Goal: Task Accomplishment & Management: Use online tool/utility

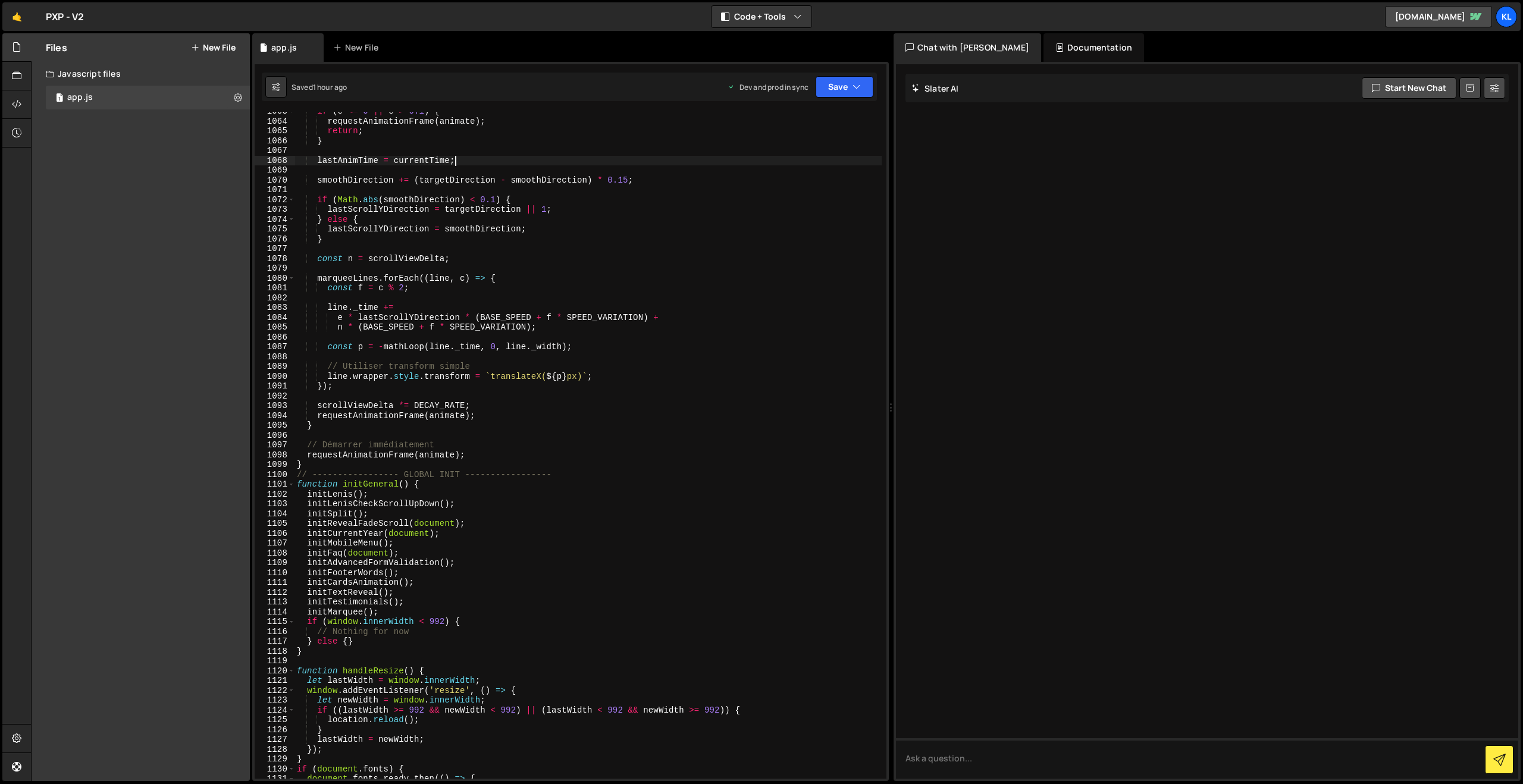
type textarea "}"
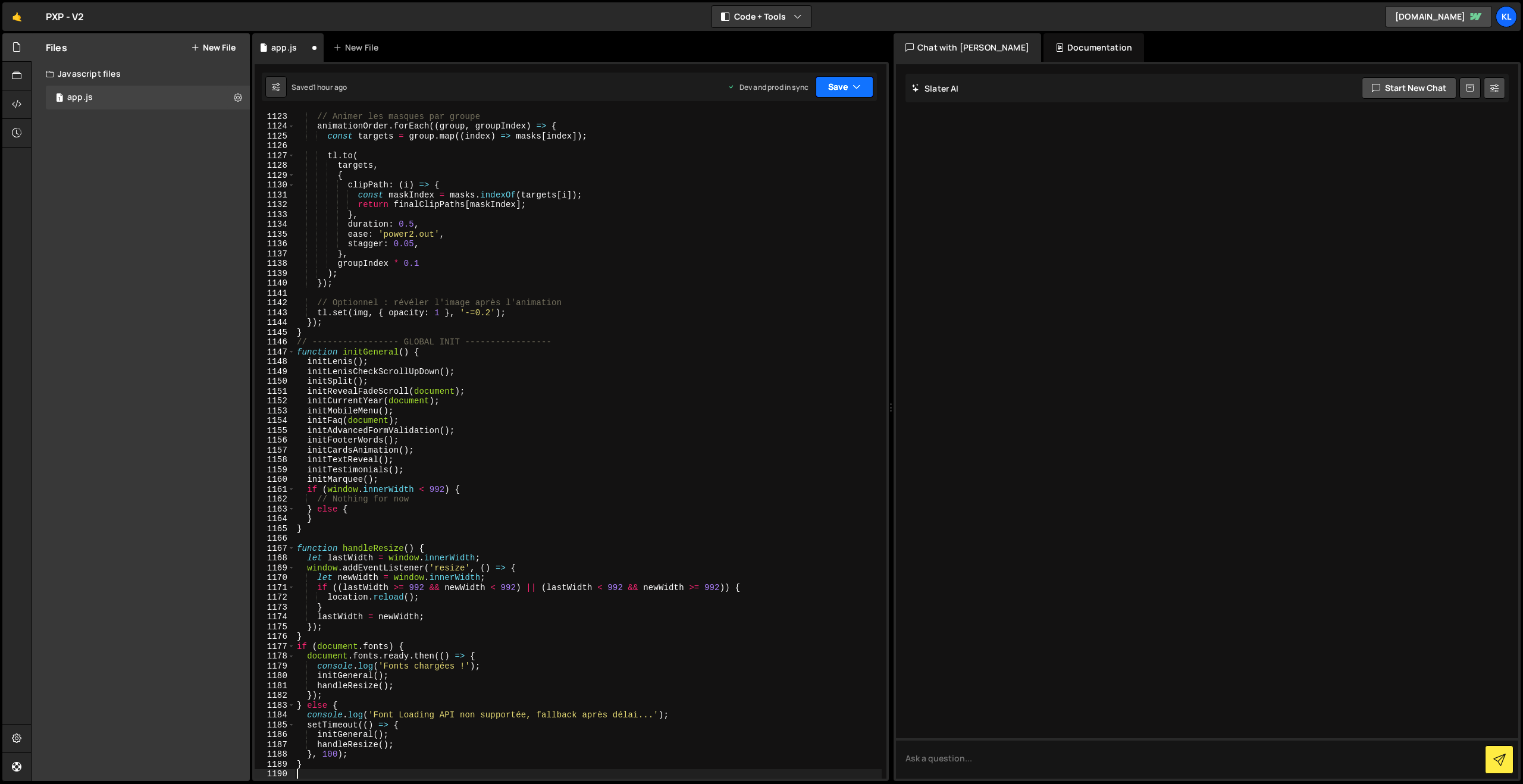
click at [845, 91] on button "Save" at bounding box center [844, 87] width 58 height 22
drag, startPoint x: 764, startPoint y: 161, endPoint x: 563, endPoint y: 82, distance: 216.0
click at [764, 161] on div "Saved 1 hour ago" at bounding box center [804, 168] width 123 height 15
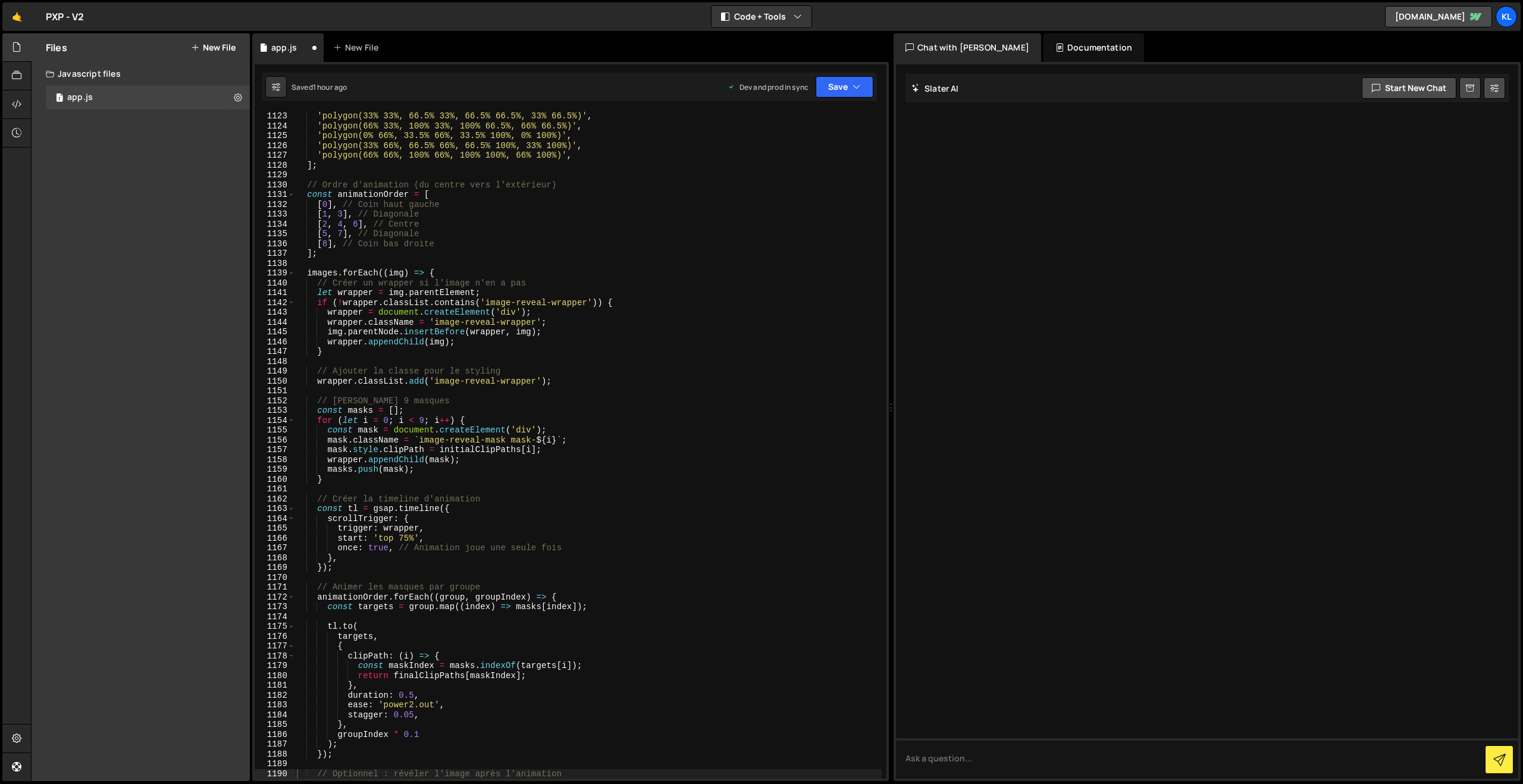
scroll to position [11010, 0]
click at [650, 392] on div "'polygon(33% 33%, 66.5% 33%, 66.5% 66.5%, 33% 66.5%)' , 'polygon(66% 33%, 100% …" at bounding box center [588, 454] width 587 height 686
type textarea "}"
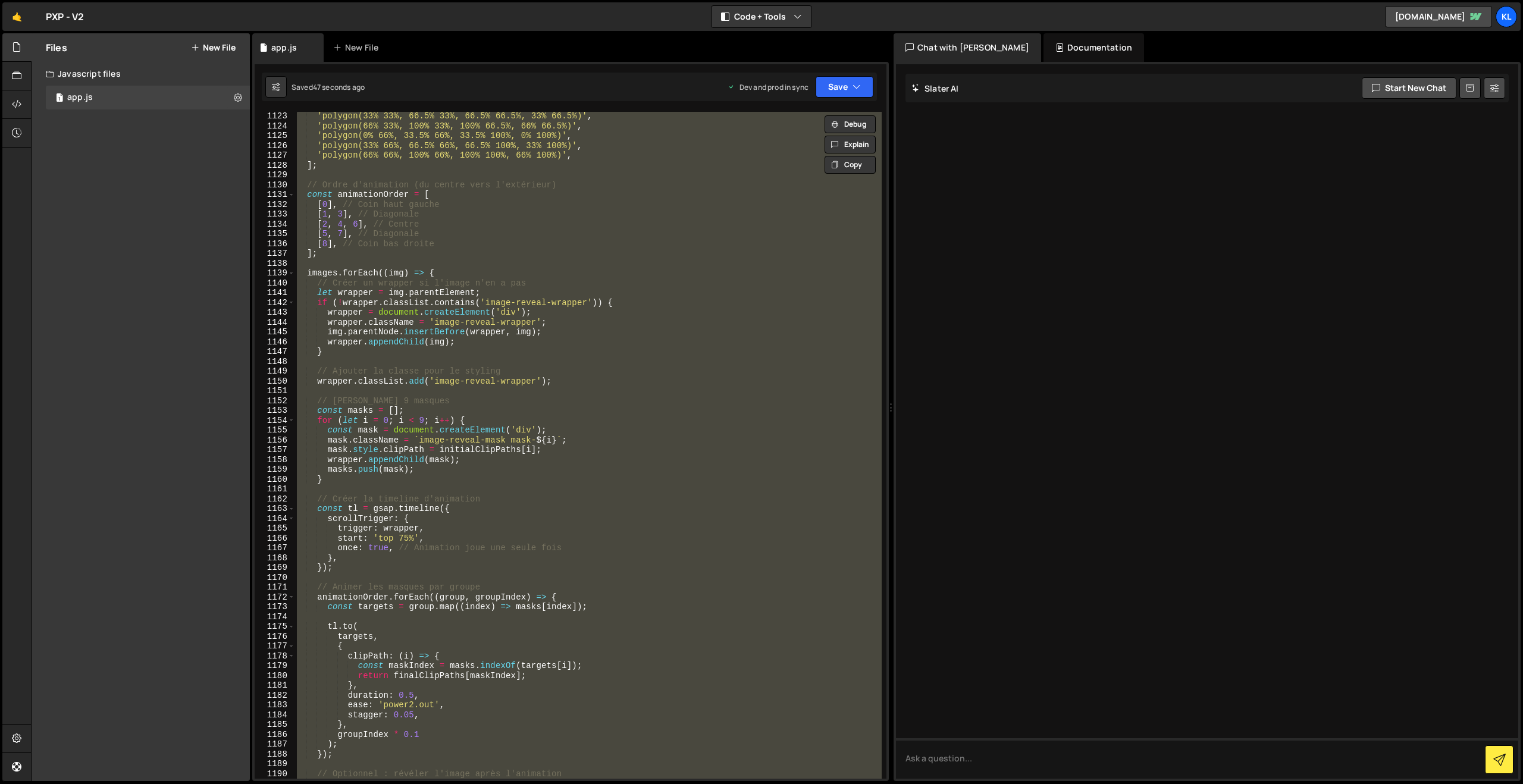
paste textarea
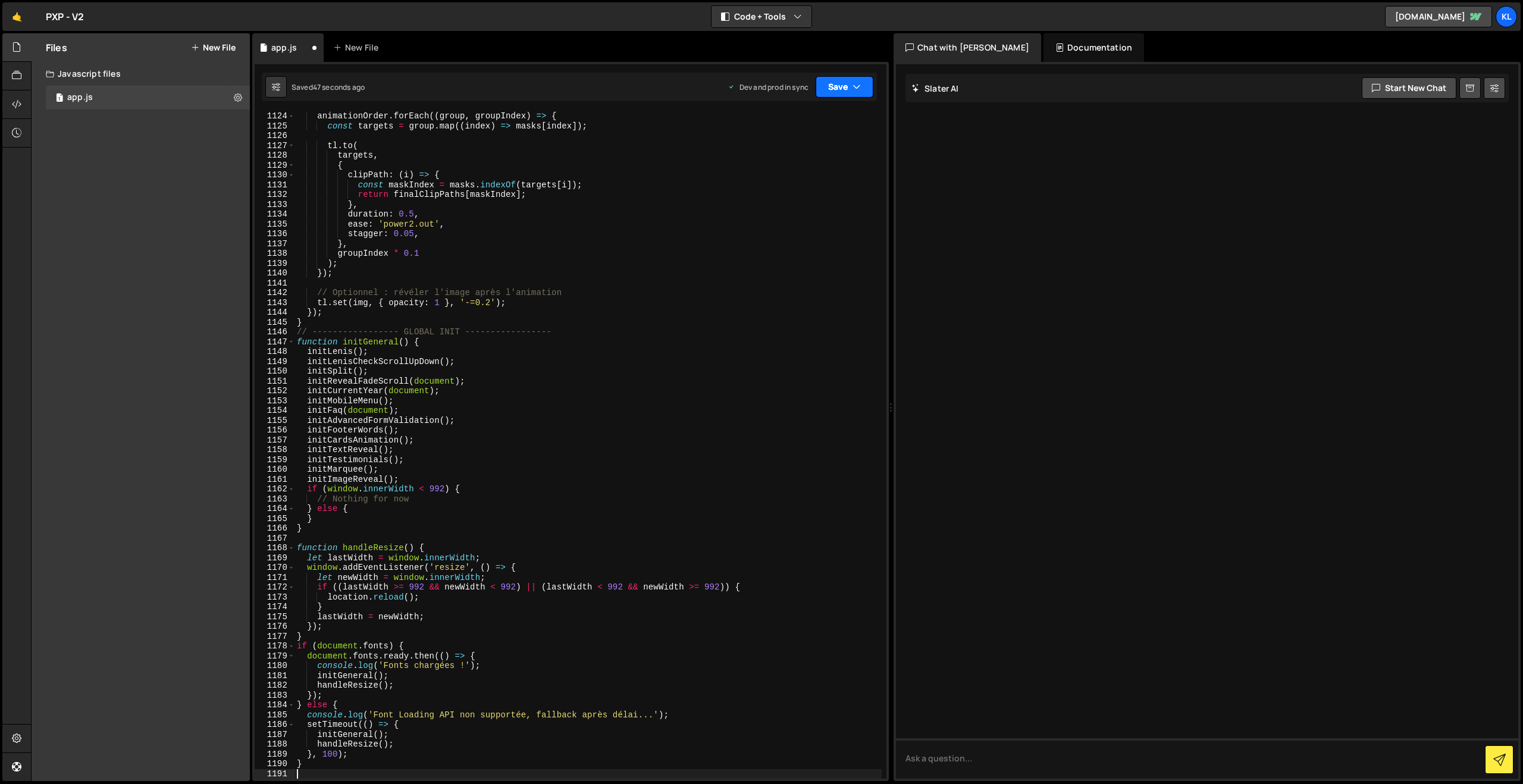
click at [839, 85] on button "Save" at bounding box center [844, 87] width 58 height 22
click at [788, 170] on div "46 seconds ago" at bounding box center [790, 167] width 53 height 10
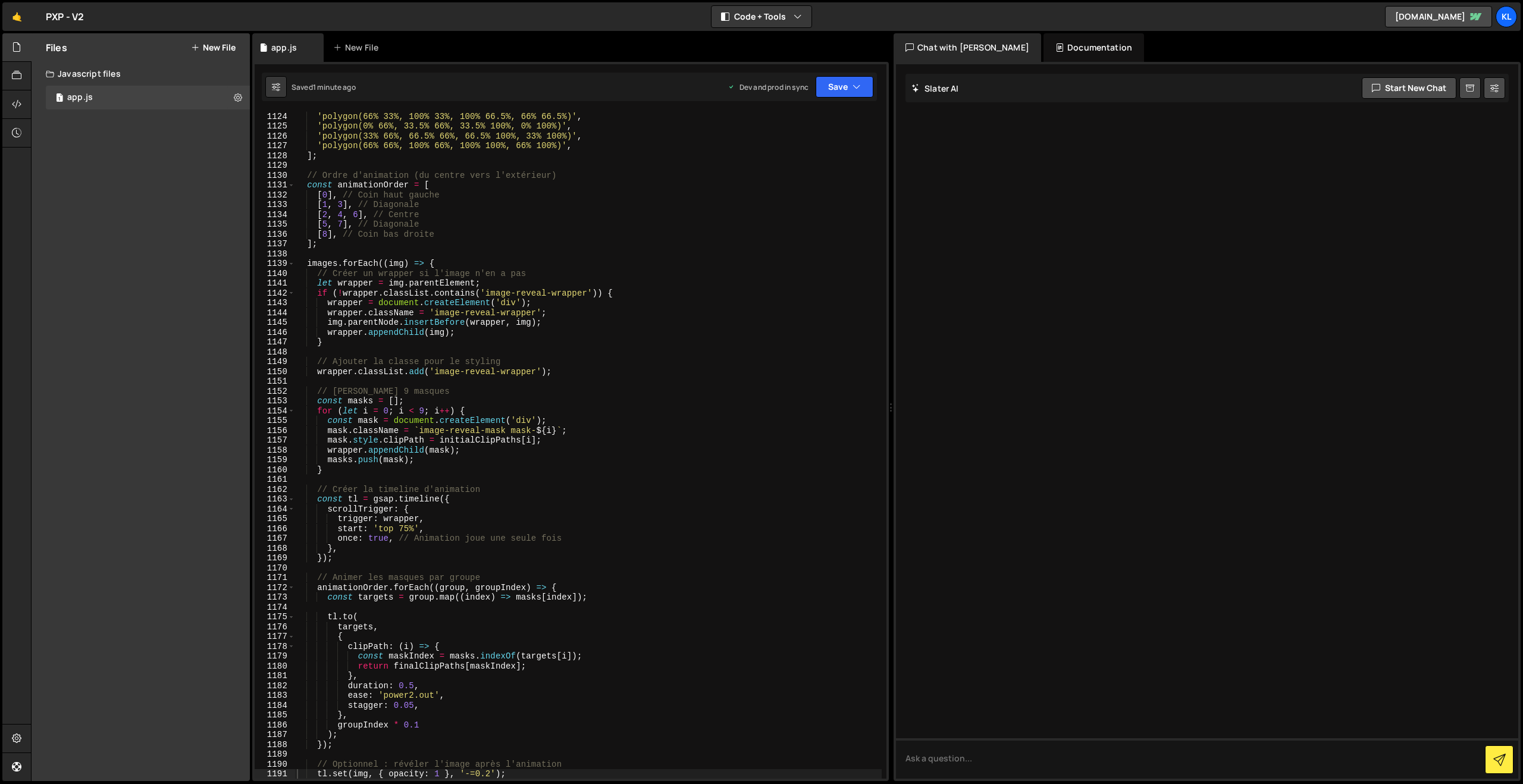
click at [420, 260] on div "'polygon(66% 33%, 100% 33%, 100% 66.5%, 66% 66.5%)' , 'polygon(0% 66%, 33.5% 66…" at bounding box center [588, 454] width 587 height 686
click at [563, 392] on div "'polygon(66% 33%, 100% 33%, 100% 66.5%, 66% 66.5%)' , 'polygon(0% 66%, 33.5% 66…" at bounding box center [588, 454] width 587 height 686
type textarea "}"
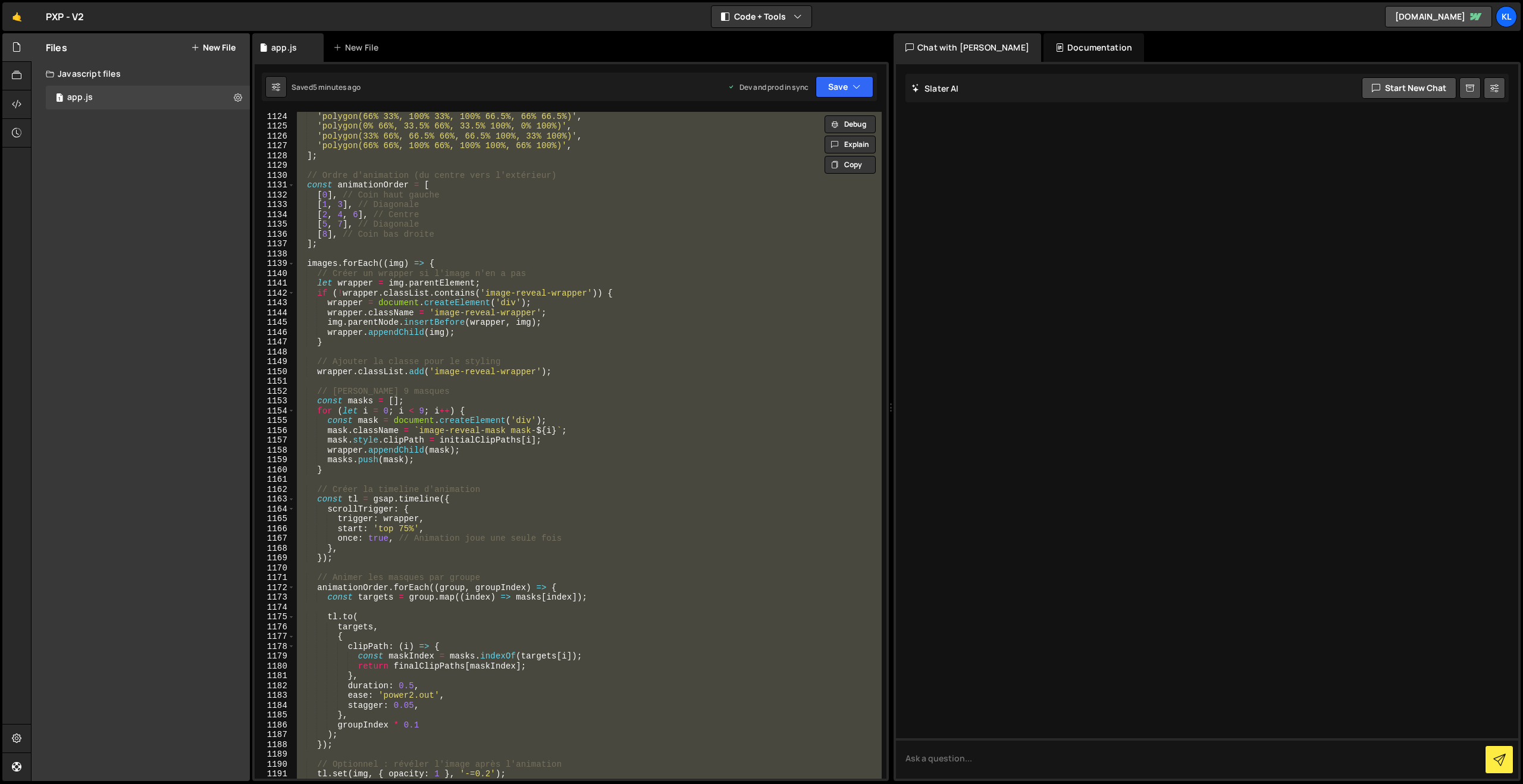
click at [587, 384] on div "'polygon(66% 33%, 100% 33%, 100% 66.5%, 66% 66.5%)' , 'polygon(0% 66%, 33.5% 66…" at bounding box center [588, 454] width 587 height 686
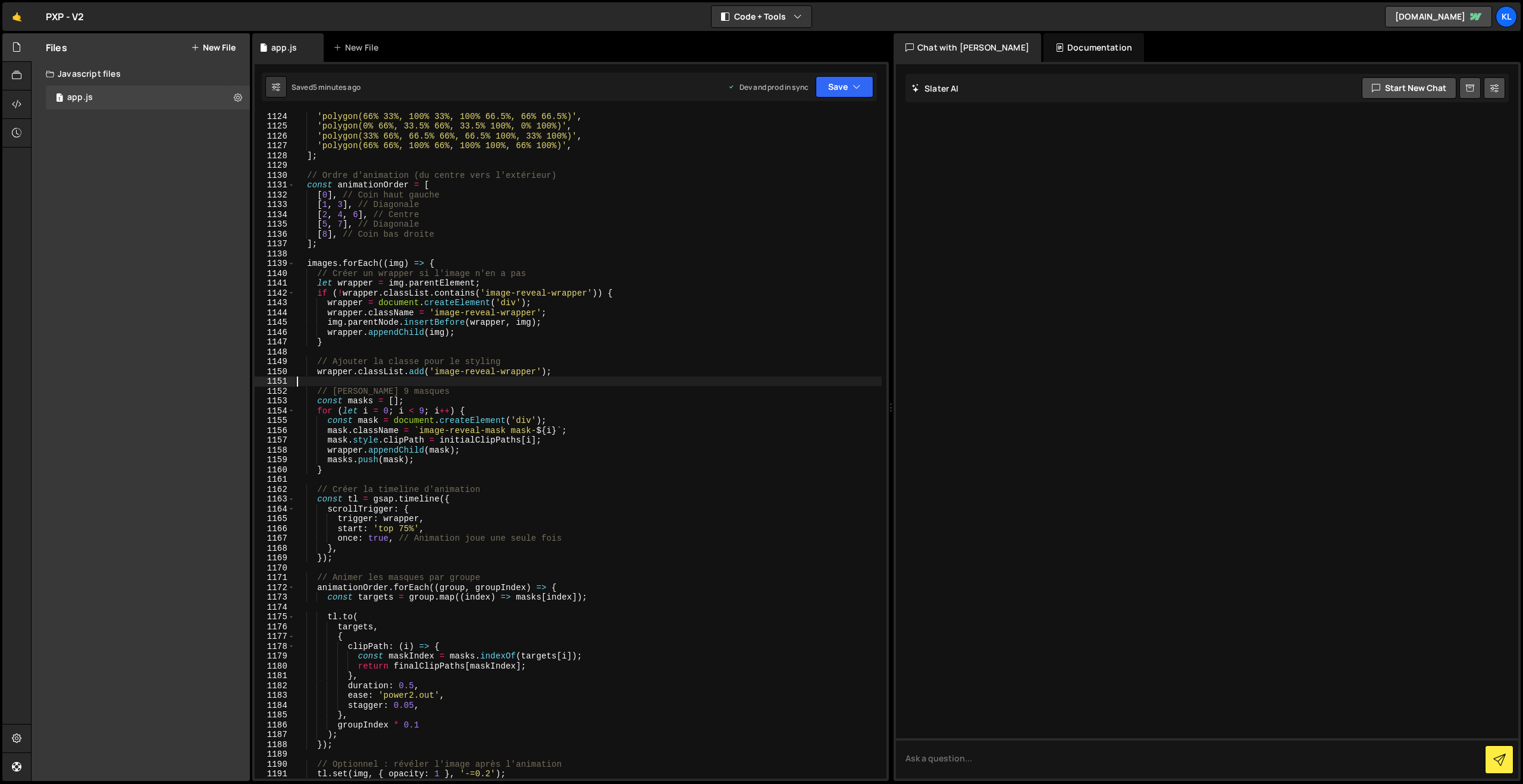
type textarea "}"
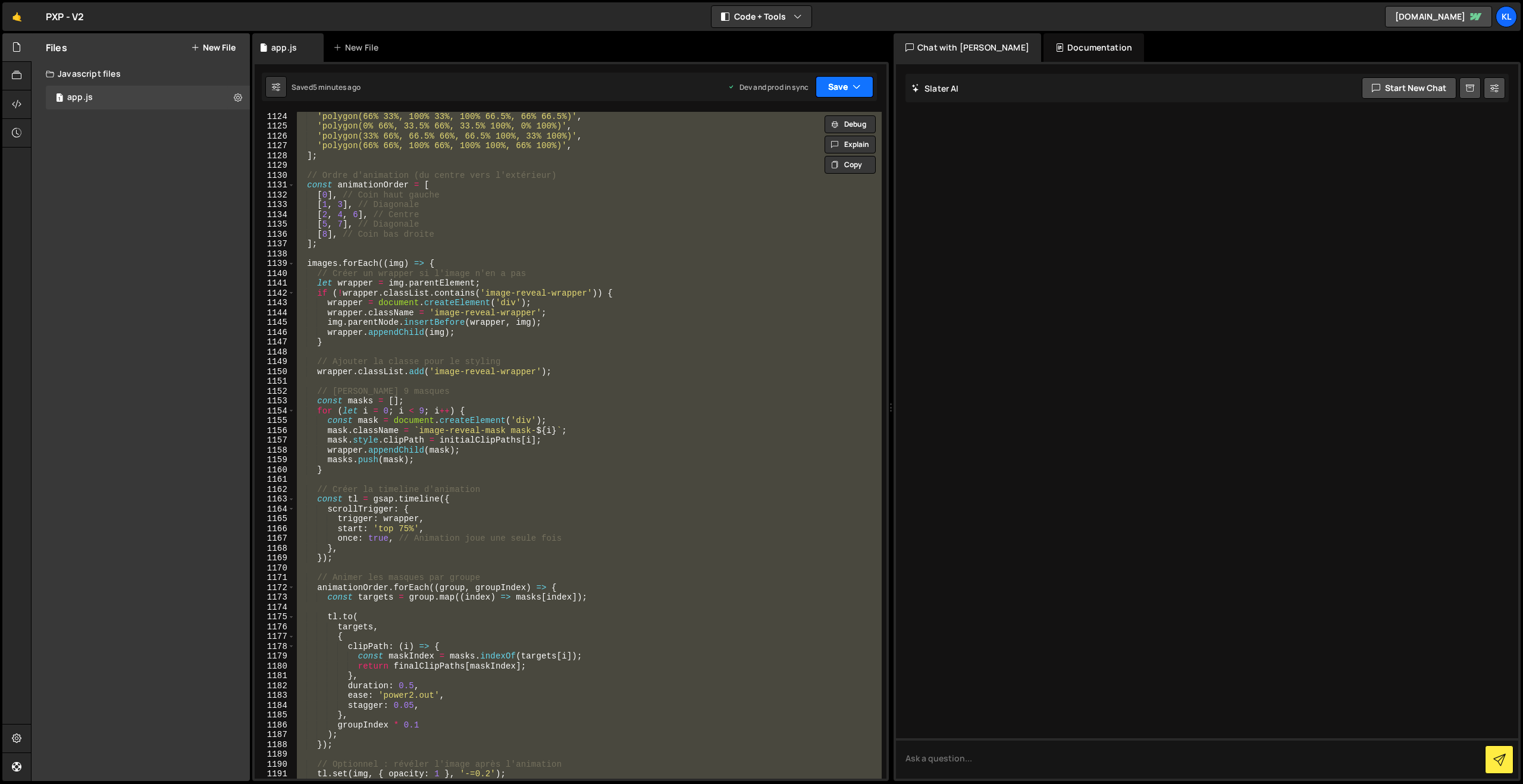
paste textarea
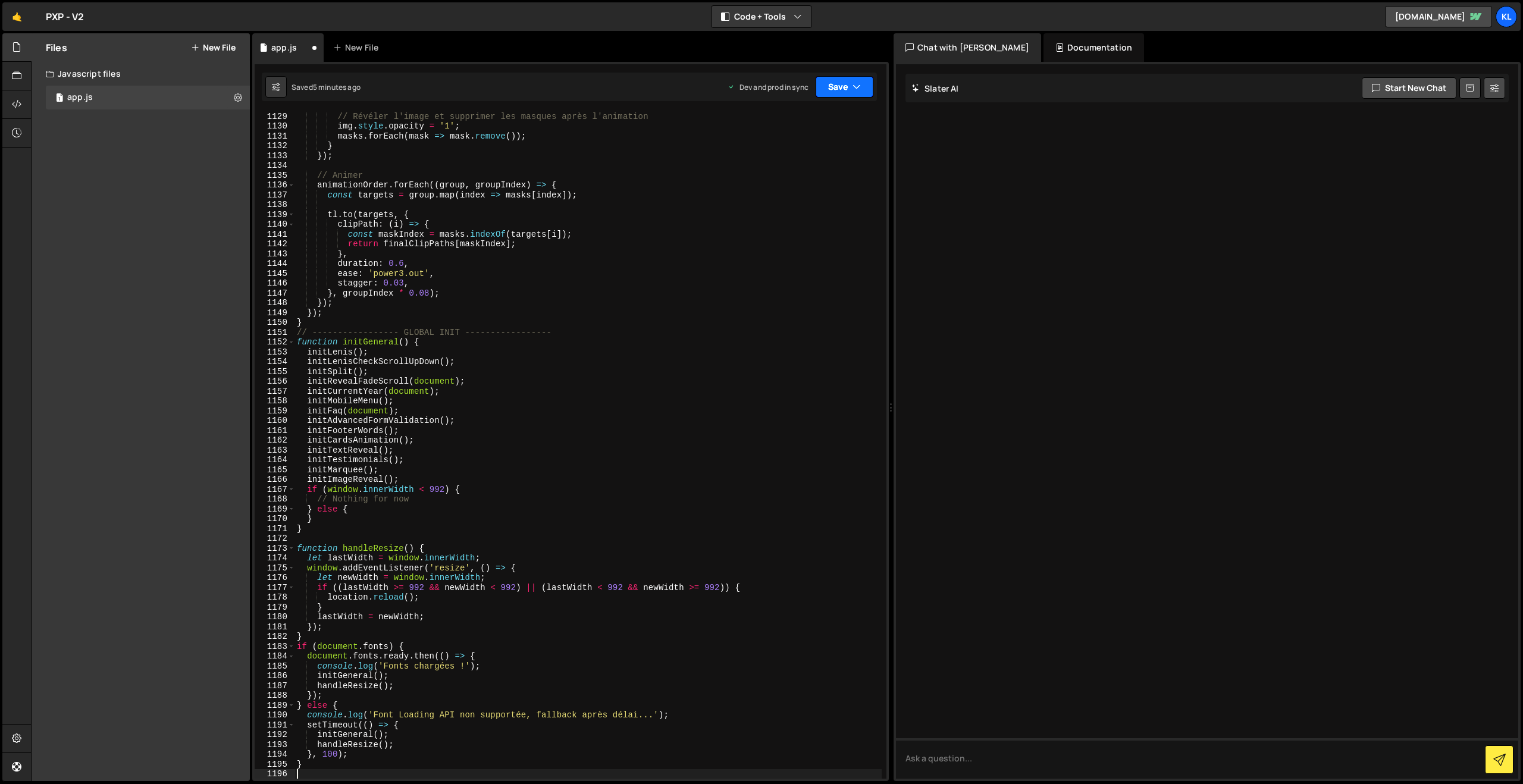
click at [841, 83] on button "Save" at bounding box center [844, 87] width 58 height 22
click at [794, 163] on div "5 minutes ago" at bounding box center [786, 167] width 46 height 10
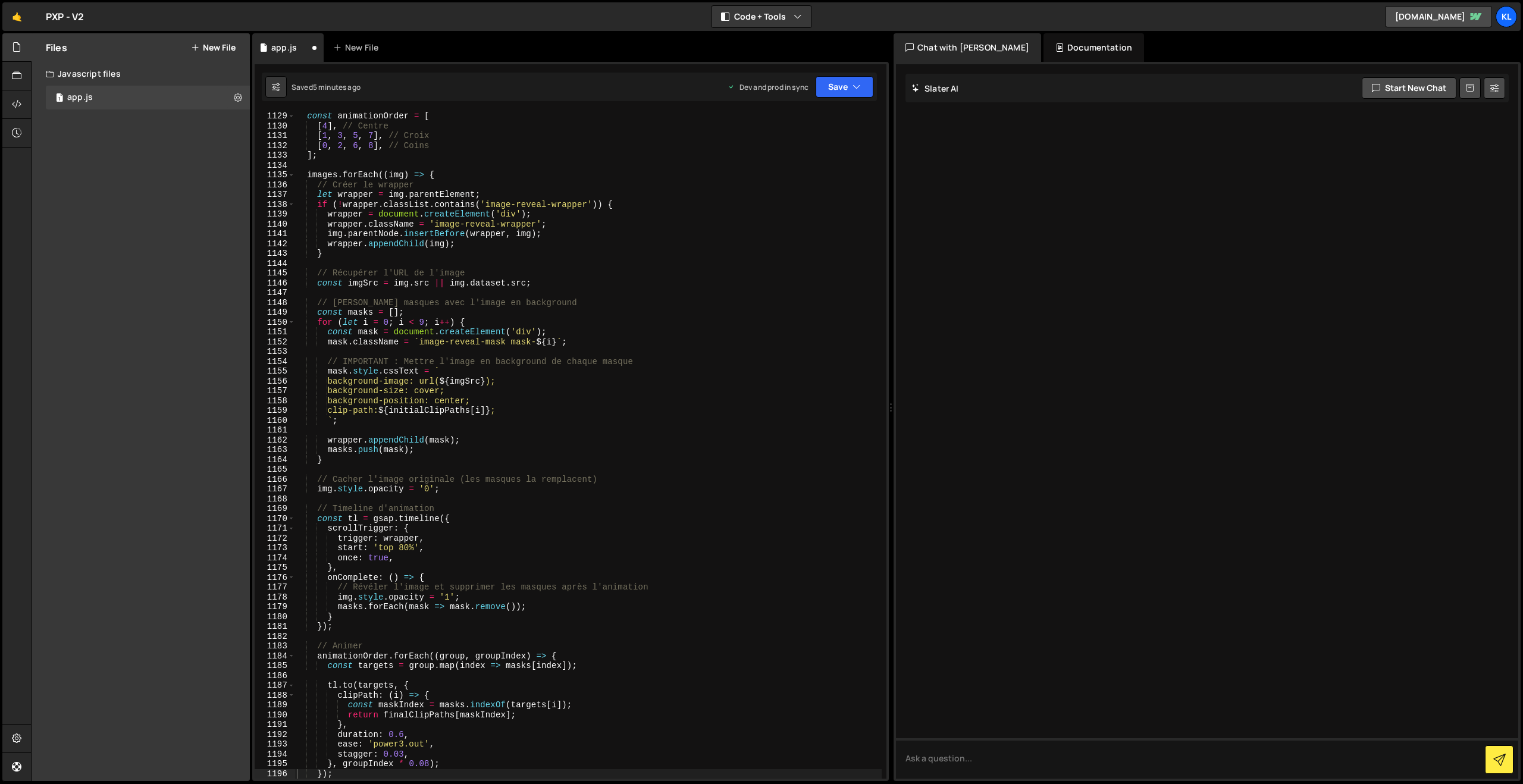
scroll to position [11068, 0]
drag, startPoint x: 655, startPoint y: 278, endPoint x: 705, endPoint y: 253, distance: 55.9
click at [656, 280] on div "const animationOrder = [ [ 4 ] , // Centre [ 1 , 3 , 5 , 7 ] , // Croix [ 0 , 2…" at bounding box center [588, 454] width 587 height 686
type textarea "}"
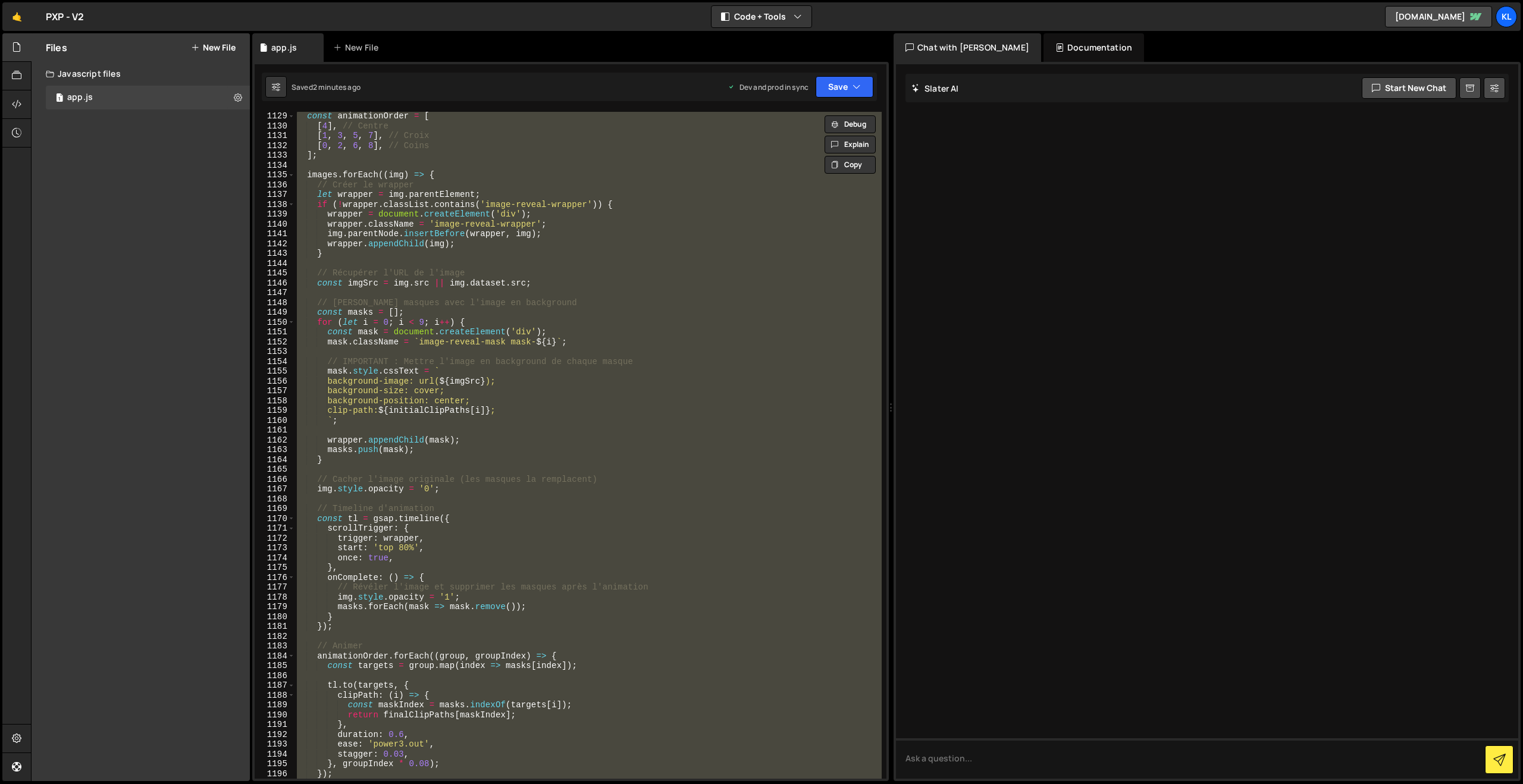
paste textarea
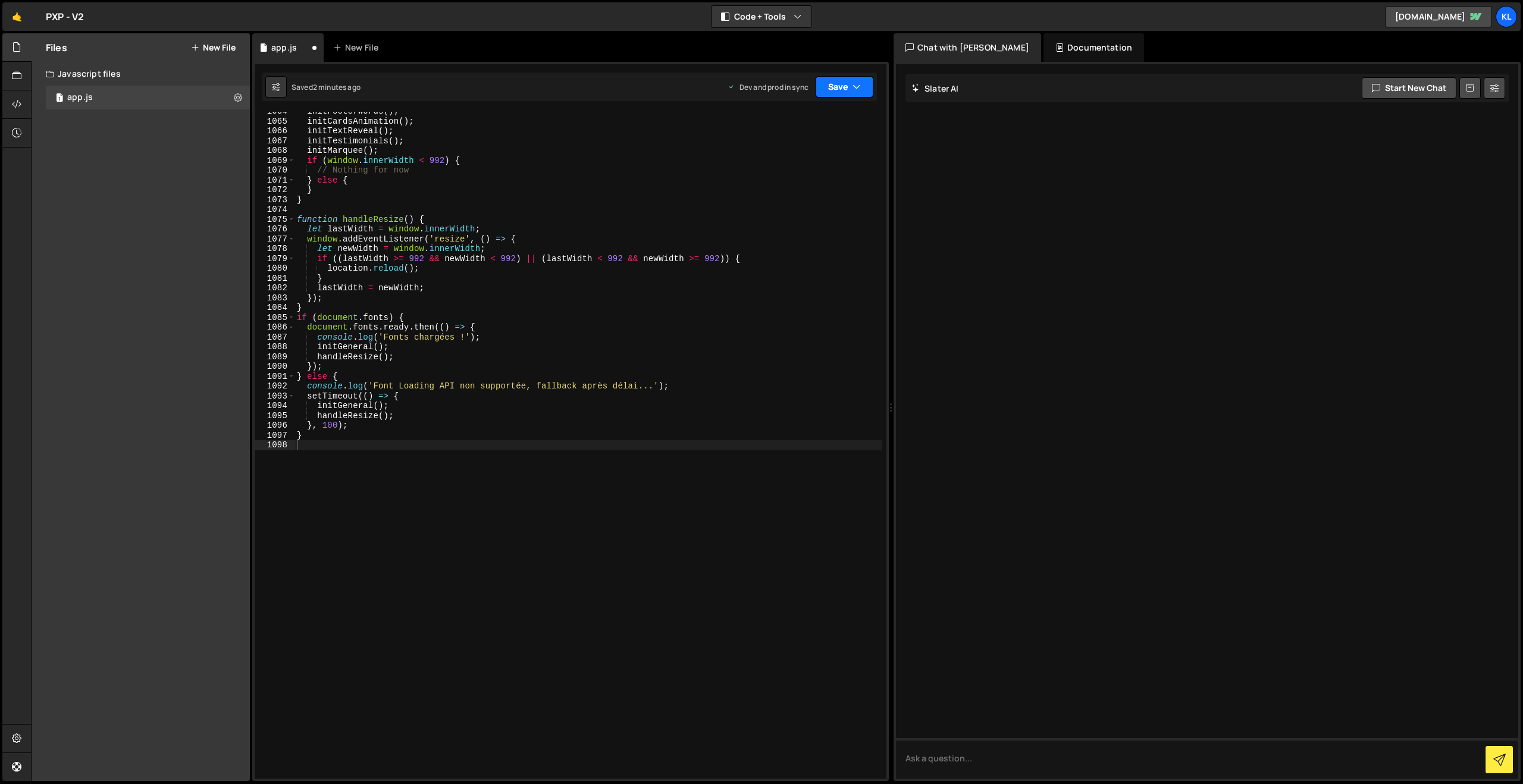
drag, startPoint x: 843, startPoint y: 79, endPoint x: 824, endPoint y: 119, distance: 44.3
click at [843, 80] on button "Save" at bounding box center [844, 87] width 58 height 22
click at [798, 150] on button "Save to Production S Saved 2 minutes ago" at bounding box center [803, 161] width 142 height 39
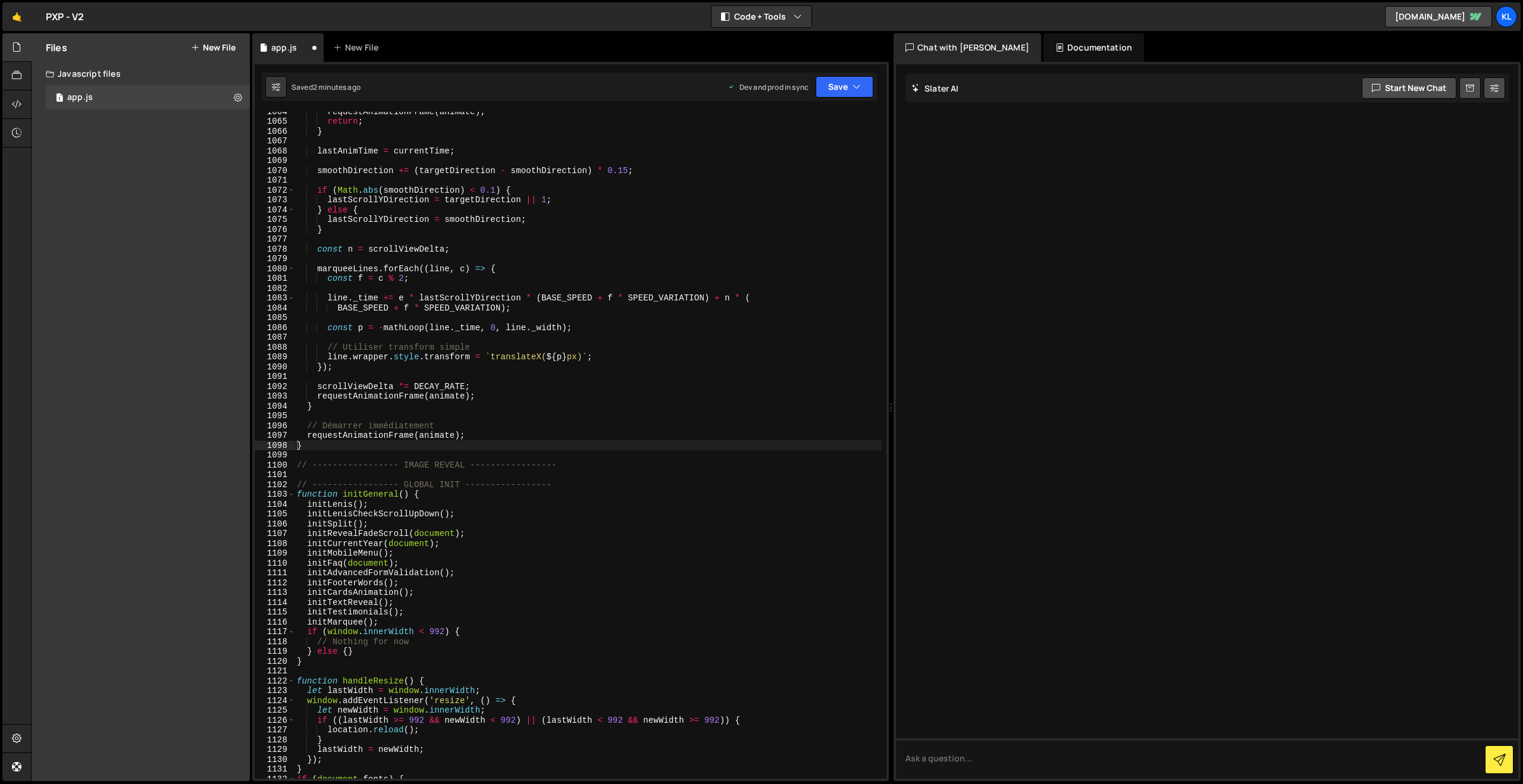
scroll to position [10435, 0]
